Goal: Use online tool/utility: Utilize a website feature to perform a specific function

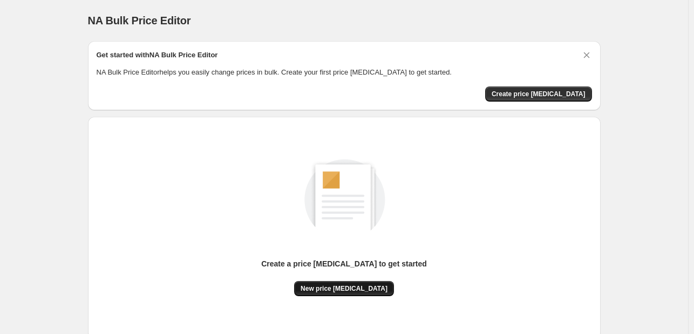
click at [349, 289] on span "New price [MEDICAL_DATA]" at bounding box center [344, 288] width 87 height 9
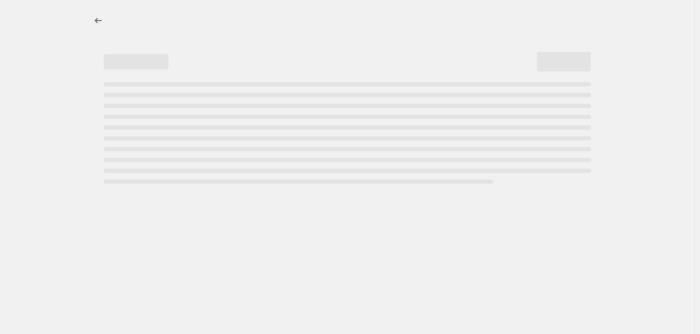
select select "percentage"
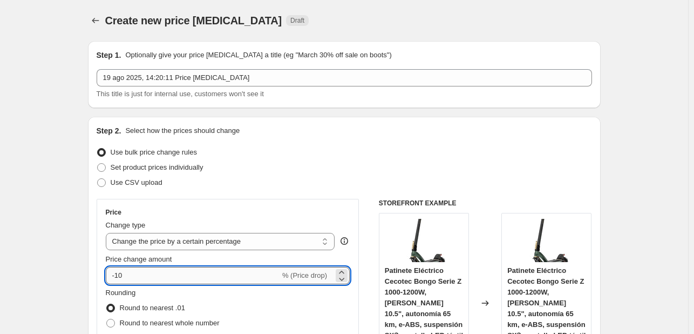
click at [202, 275] on input "-10" at bounding box center [193, 275] width 174 height 17
type input "-1"
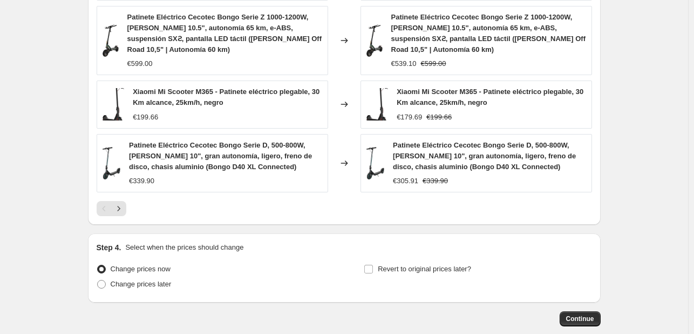
scroll to position [827, 0]
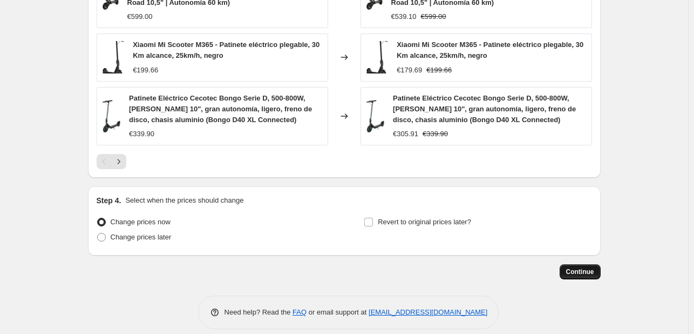
type input "-30"
click at [583, 267] on span "Continue" at bounding box center [580, 271] width 28 height 9
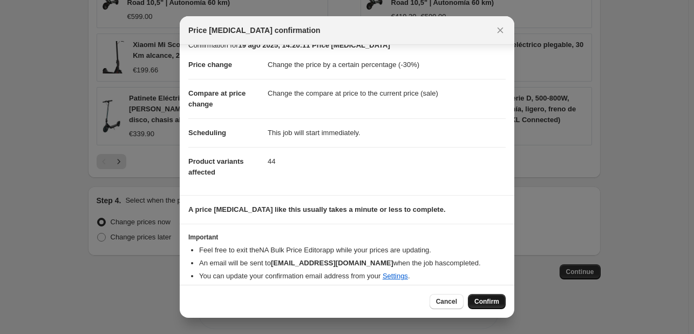
scroll to position [21, 0]
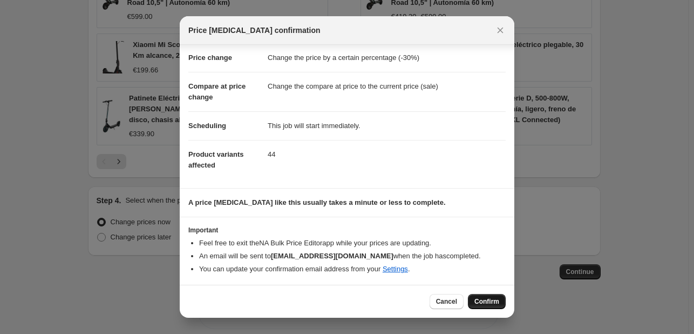
click at [482, 294] on button "Confirm" at bounding box center [487, 301] width 38 height 15
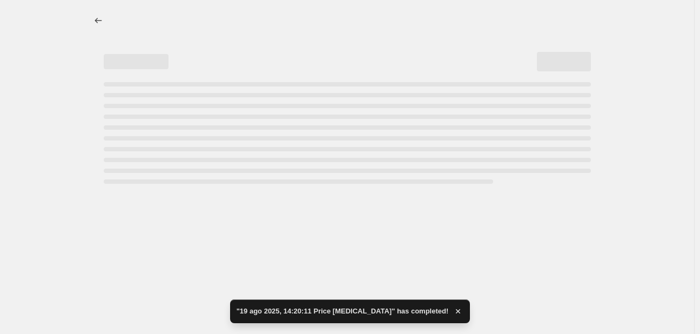
select select "percentage"
